Goal: Information Seeking & Learning: Learn about a topic

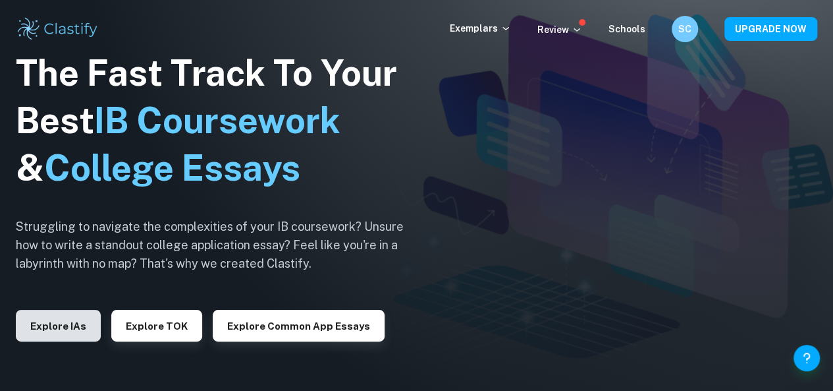
click at [68, 329] on button "Explore IAs" at bounding box center [58, 326] width 85 height 32
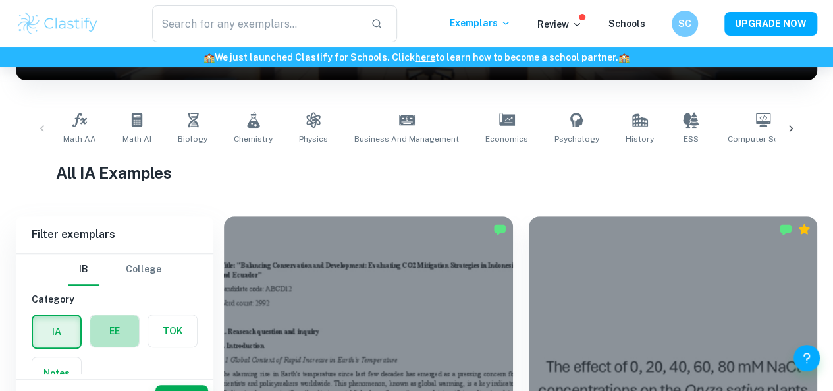
click at [109, 321] on label "button" at bounding box center [114, 331] width 49 height 32
click at [0, 0] on input "radio" at bounding box center [0, 0] width 0 height 0
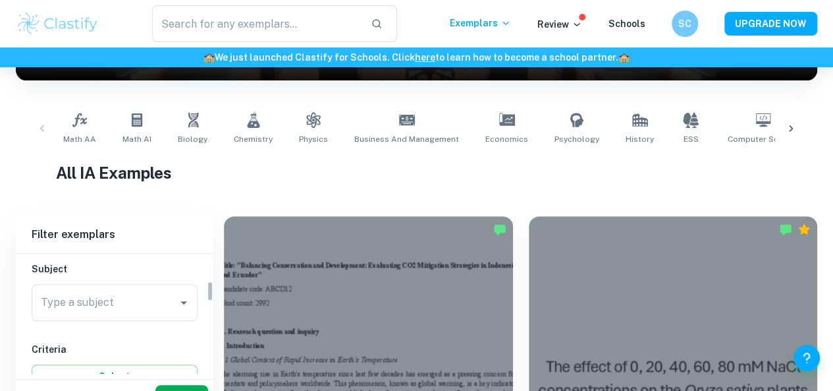
scroll to position [132, 0]
click at [111, 309] on input "Type a subject" at bounding box center [105, 314] width 134 height 25
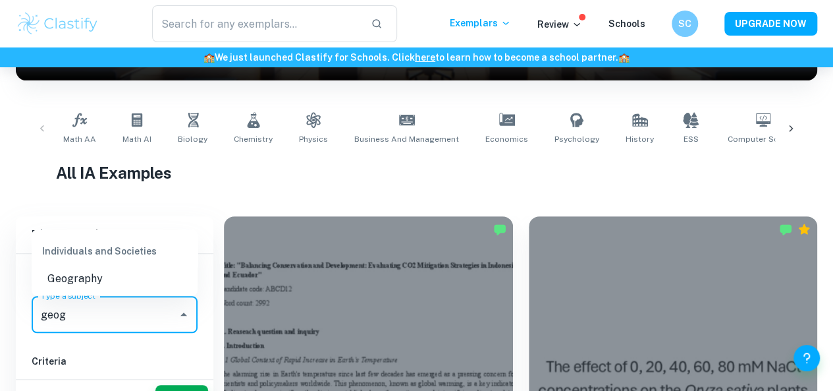
click at [98, 282] on li "Geography" at bounding box center [115, 278] width 166 height 24
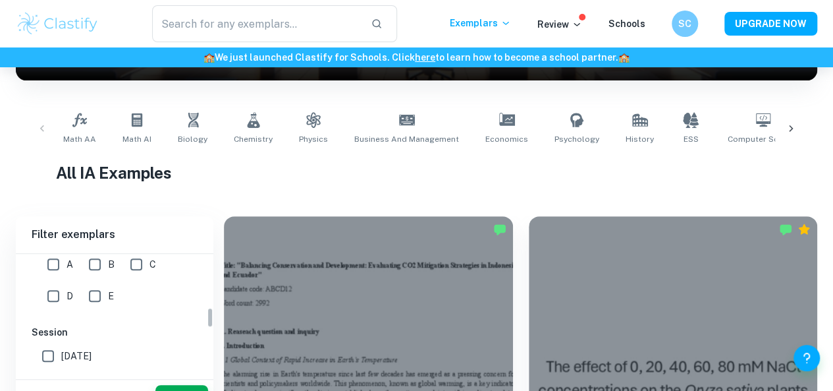
scroll to position [320, 0]
type input "Geography"
click at [57, 266] on input "A" at bounding box center [53, 263] width 26 height 26
checkbox input "true"
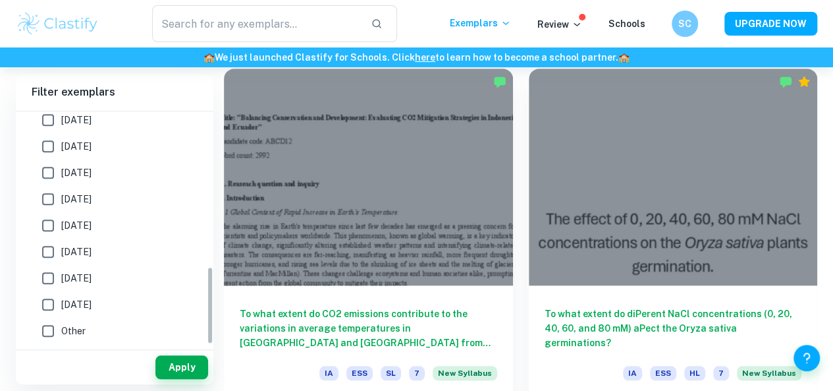
scroll to position [464, 0]
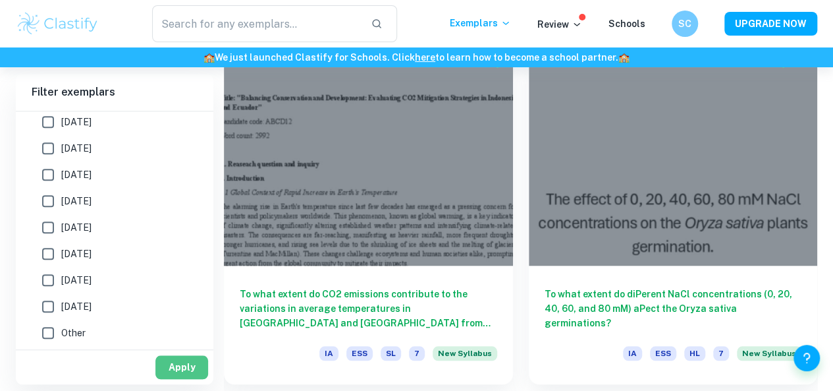
click at [188, 366] on button "Apply" at bounding box center [181, 367] width 53 height 24
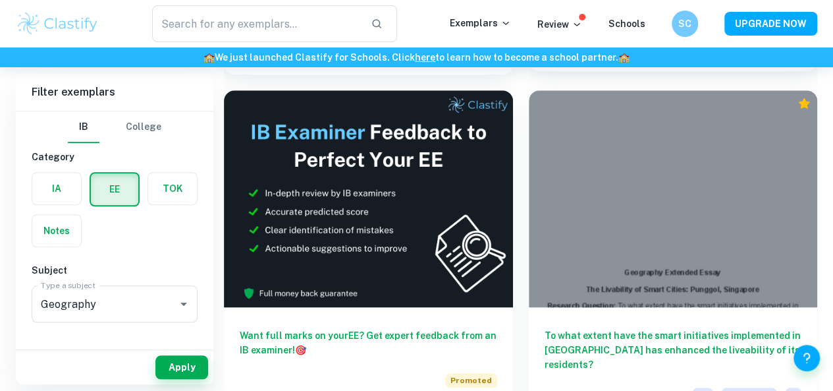
scroll to position [430, 0]
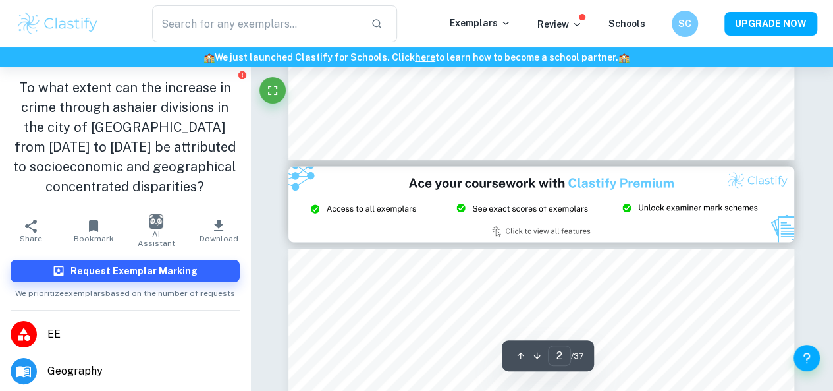
type input "3"
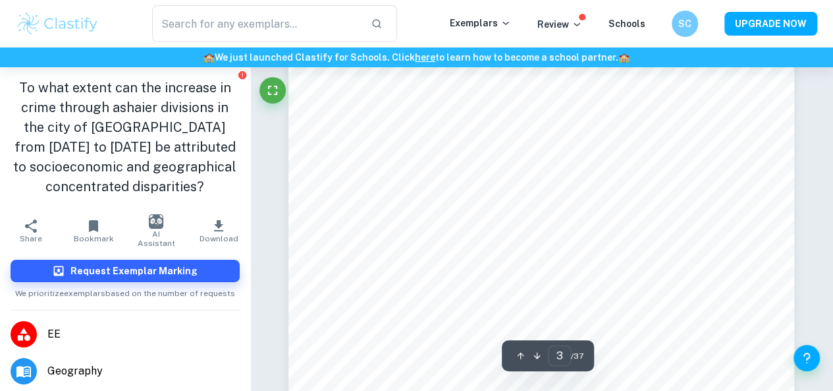
scroll to position [1735, 0]
